Goal: Find specific page/section: Find specific page/section

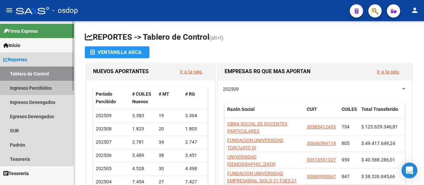
click at [28, 93] on link "Ingresos Percibidos" at bounding box center [37, 88] width 74 height 14
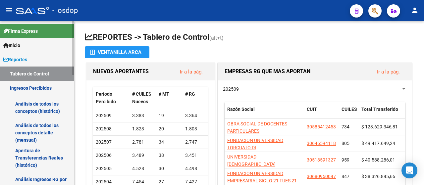
click at [33, 134] on link "Análisis de todos los conceptos detalle (mensual)" at bounding box center [37, 132] width 74 height 25
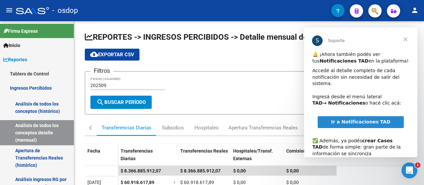
click at [404, 40] on span "Cerrar" at bounding box center [406, 40] width 24 height 24
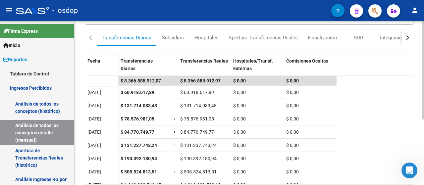
scroll to position [93, 0]
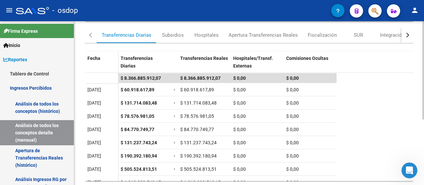
click at [424, 163] on div at bounding box center [424, 126] width 2 height 98
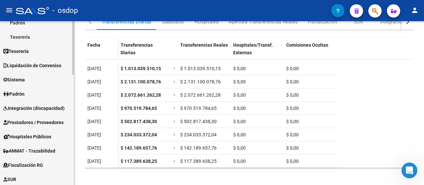
scroll to position [238, 0]
click at [80, 146] on mat-sidenav-container "Firma Express Inicio Calendario SSS Instructivos Contacto OS Reportes Tablero d…" at bounding box center [212, 103] width 424 height 164
click at [30, 105] on span "Integración (discapacidad)" at bounding box center [33, 107] width 61 height 7
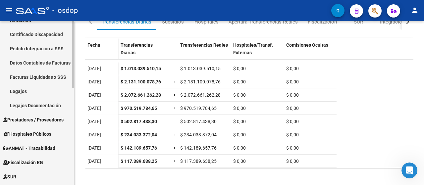
scroll to position [140, 0]
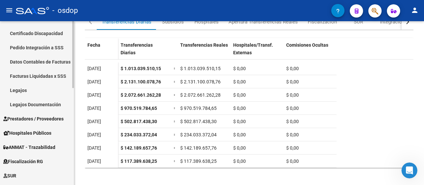
click at [91, 90] on mat-sidenav-container "Firma Express Inicio Calendario SSS Instructivos Contacto OS Reportes Tablero d…" at bounding box center [212, 103] width 424 height 164
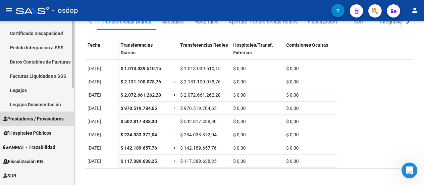
click at [48, 114] on link "Prestadores / Proveedores" at bounding box center [37, 119] width 74 height 14
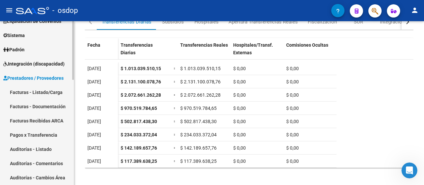
scroll to position [66, 0]
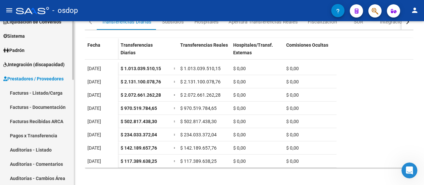
click at [74, 99] on mat-sidenav-container "Firma Express Inicio Calendario SSS Instructivos Contacto OS Reportes Tablero d…" at bounding box center [212, 103] width 424 height 164
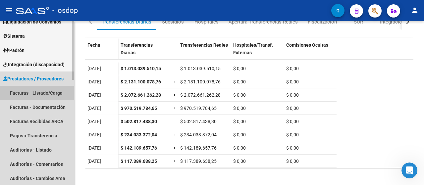
click at [40, 91] on link "Facturas - Listado/Carga" at bounding box center [37, 93] width 74 height 14
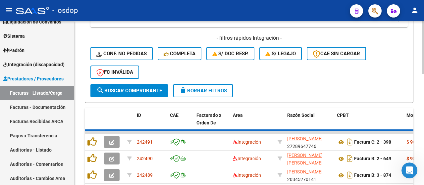
scroll to position [194, 0]
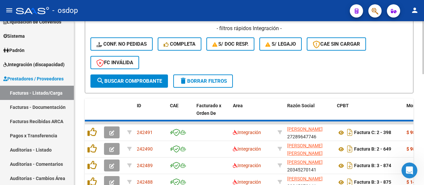
click at [424, 163] on div at bounding box center [424, 103] width 2 height 164
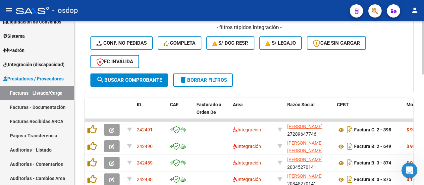
scroll to position [341, 0]
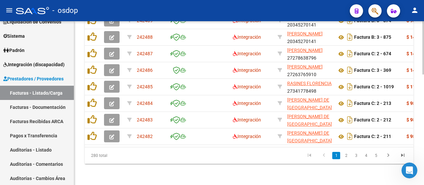
click at [423, 185] on html "menu - osdop person Firma Express Inicio Calendario SSS Instructivos Contacto O…" at bounding box center [212, 92] width 424 height 185
